Goal: Information Seeking & Learning: Learn about a topic

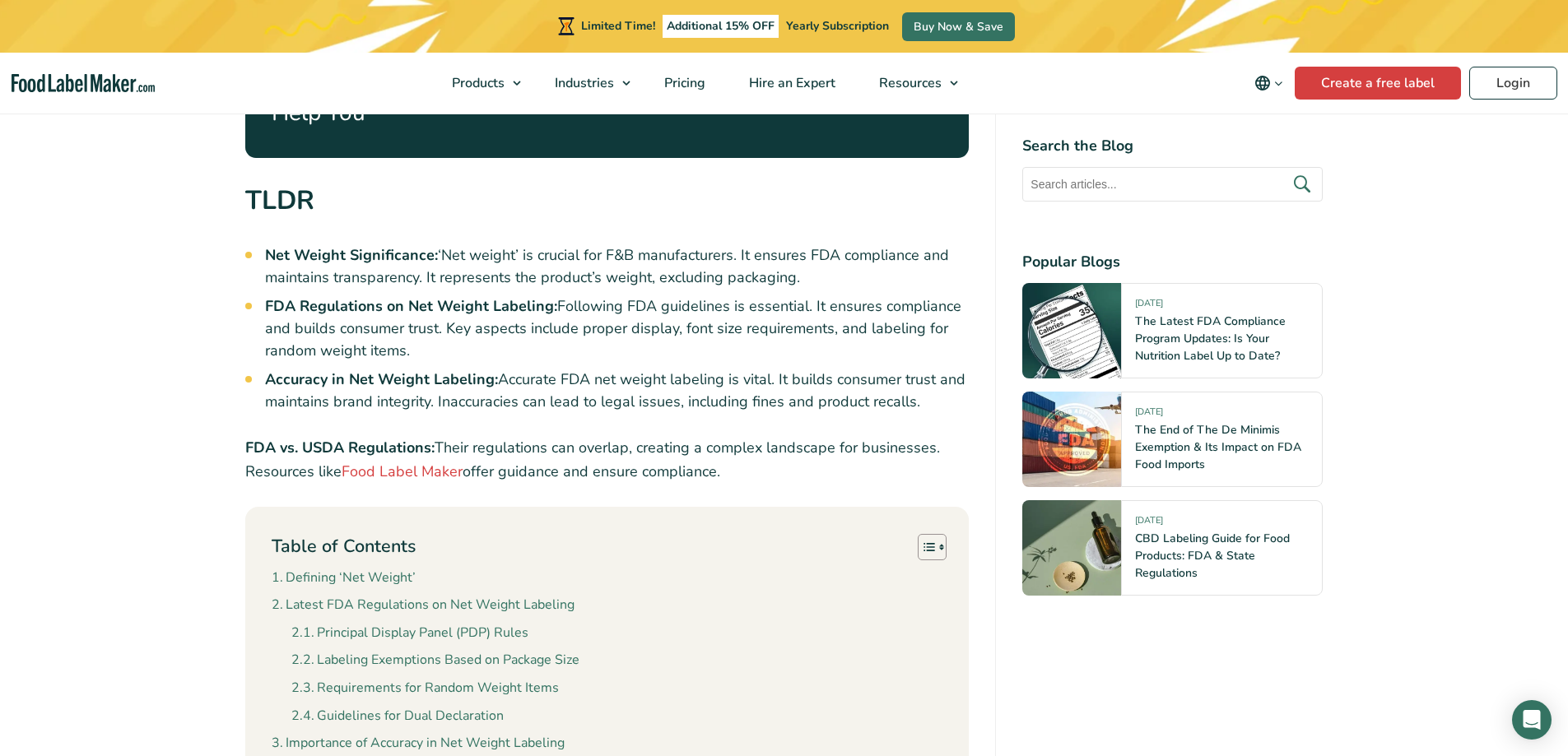
scroll to position [1152, 0]
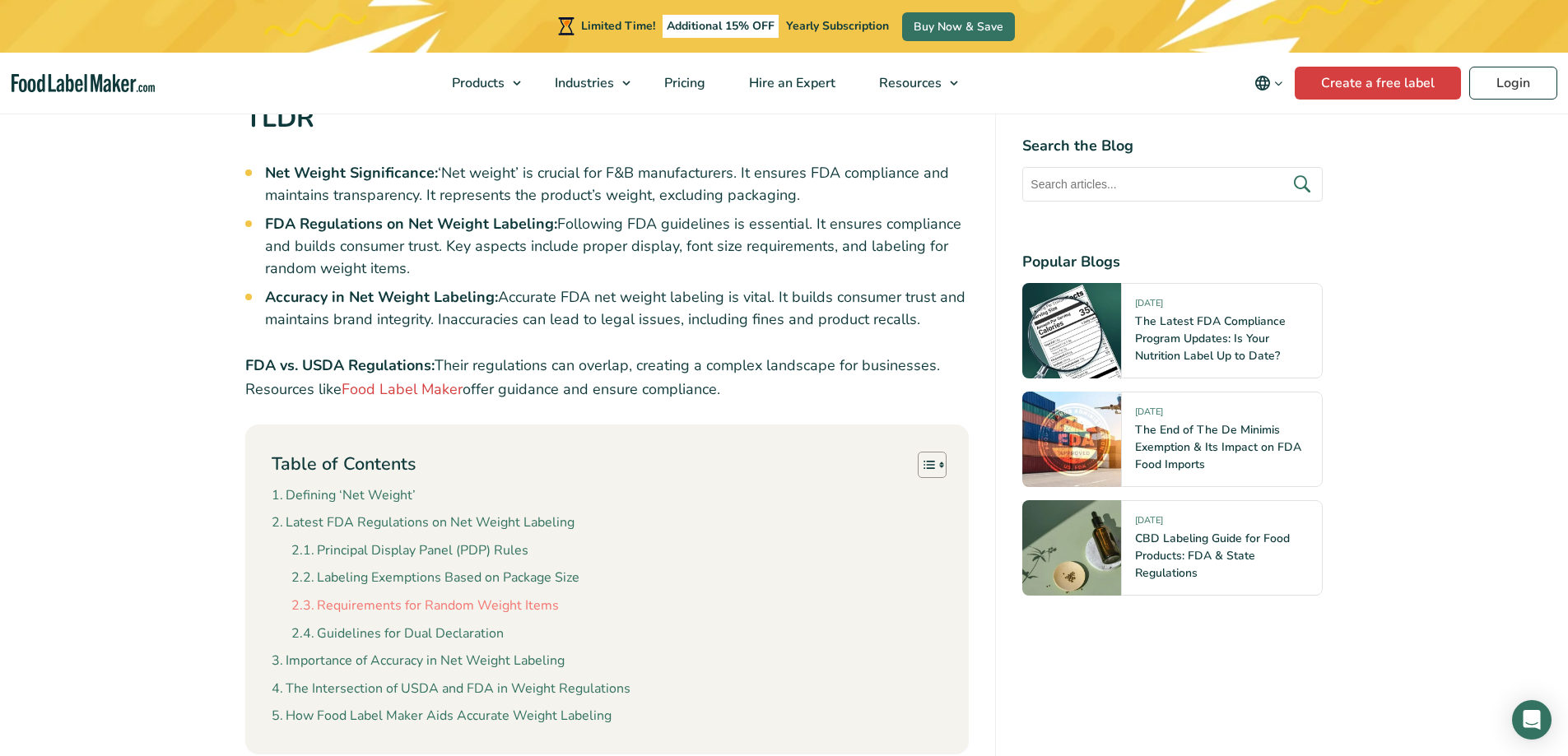
click at [481, 595] on link "Requirements for Random Weight Items" at bounding box center [426, 606] width 268 height 22
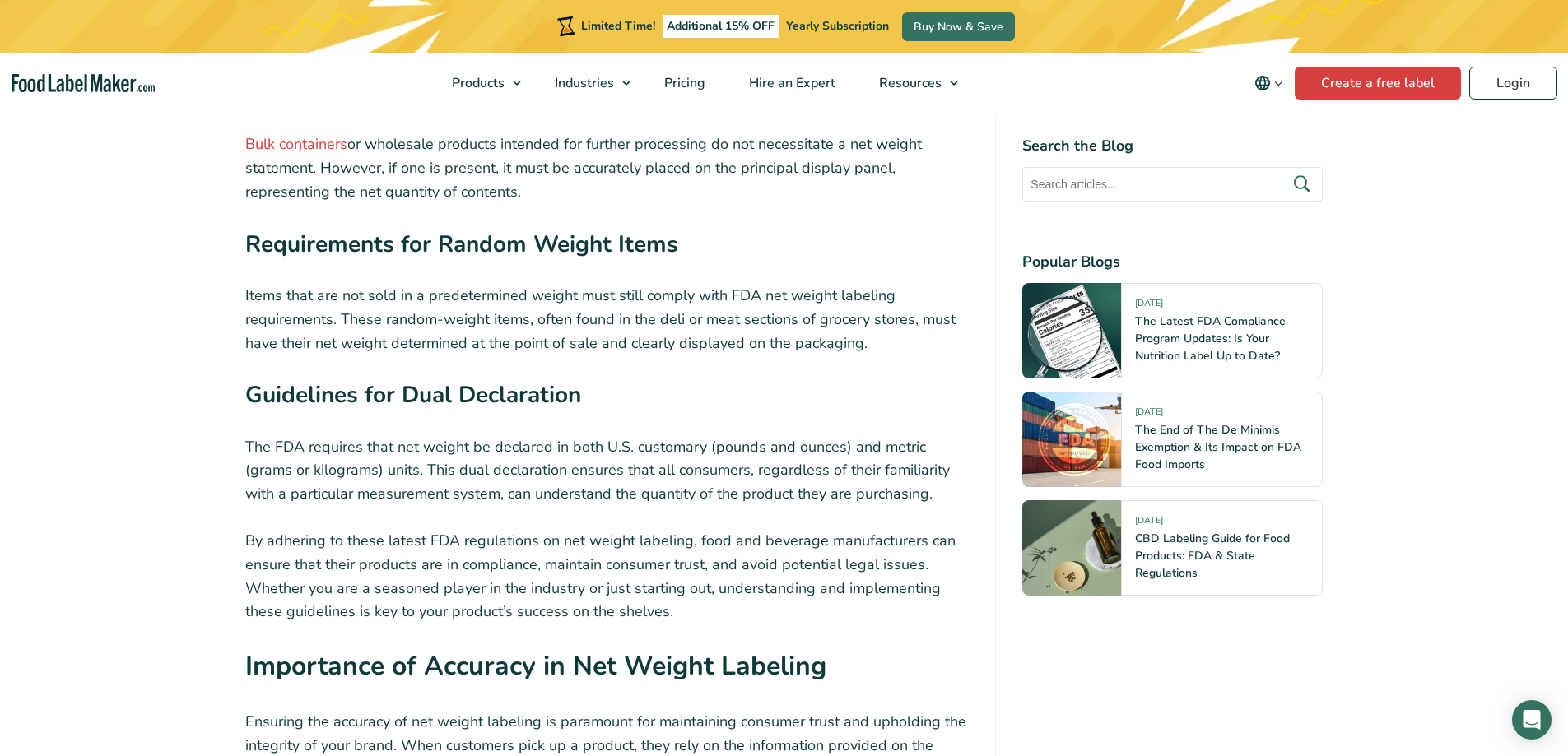
scroll to position [3391, 0]
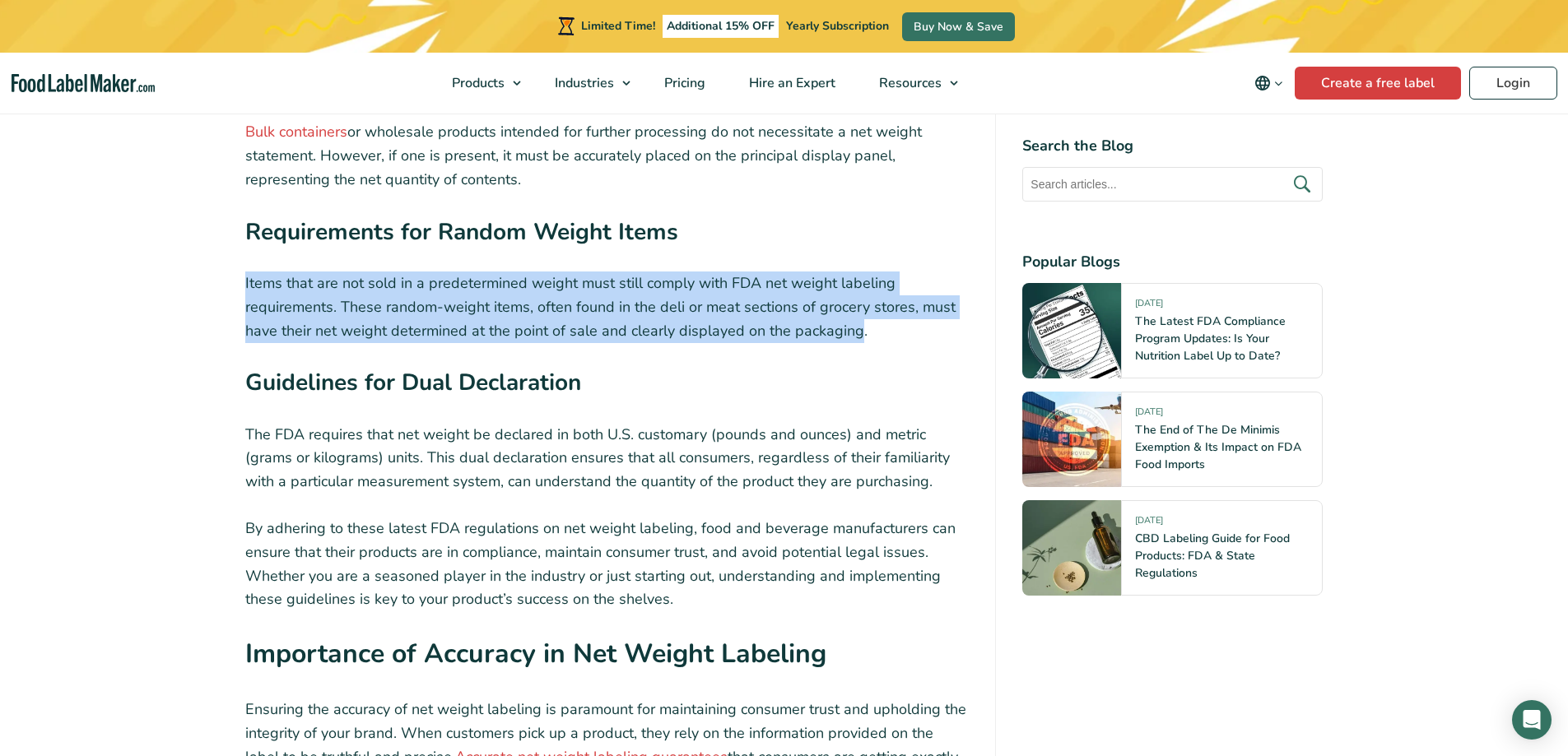
drag, startPoint x: 241, startPoint y: 257, endPoint x: 857, endPoint y: 304, distance: 617.8
click at [857, 304] on div "Introduction: Mastering FDA Net Weight Labeling for Compliance and Trust In the…" at bounding box center [785, 689] width 1103 height 6801
copy p "Items that are not sold in a predetermined weight must still comply with FDA ne…"
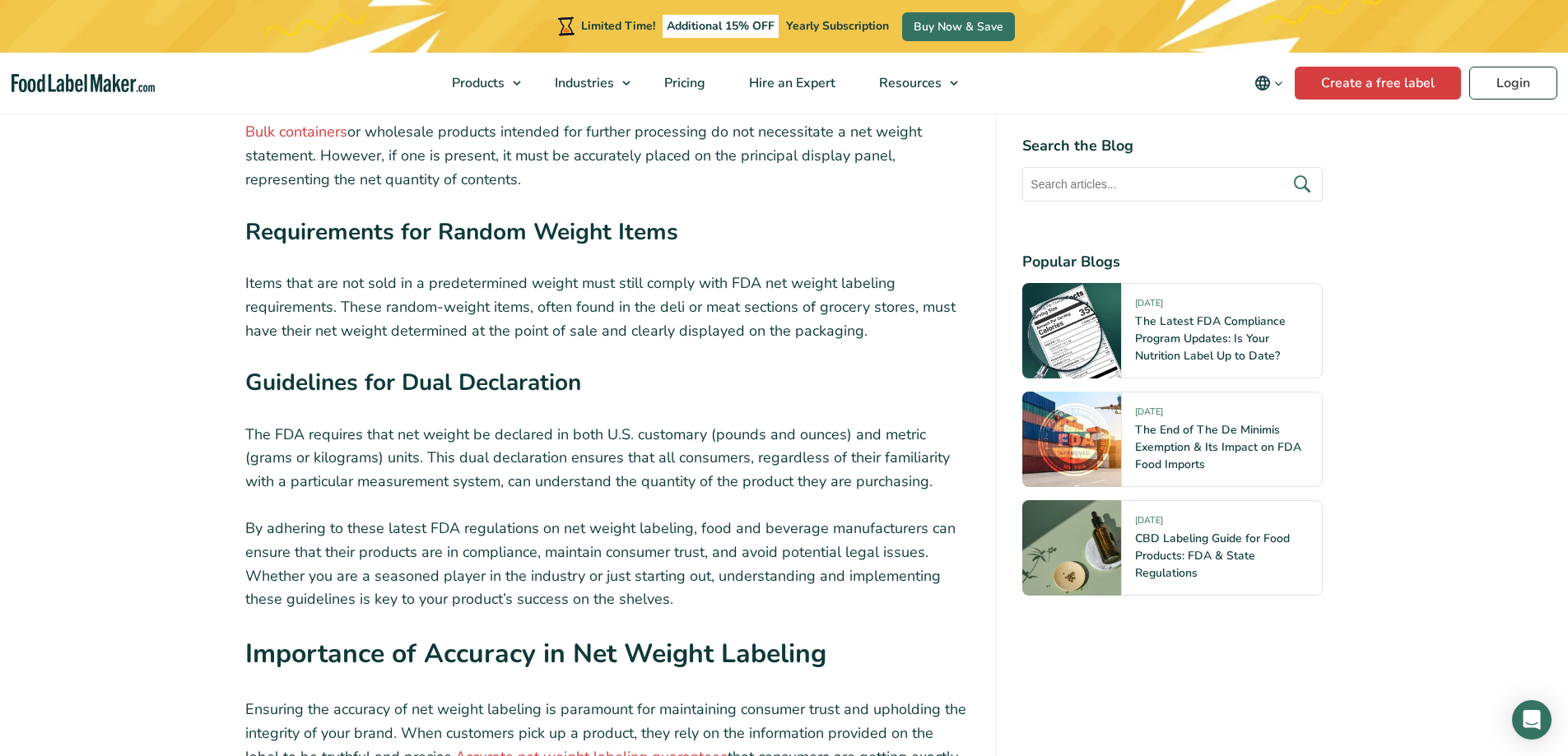
click at [803, 423] on p "The FDA requires that net weight be declared in both U.S. customary (pounds and…" at bounding box center [607, 458] width 724 height 71
drag, startPoint x: 725, startPoint y: 242, endPoint x: 333, endPoint y: 270, distance: 393.0
click at [333, 272] on p "Items that are not sold in a predetermined weight must still comply with FDA ne…" at bounding box center [607, 307] width 724 height 71
copy p "FDA net weight labeling requirements"
